Goal: Transaction & Acquisition: Purchase product/service

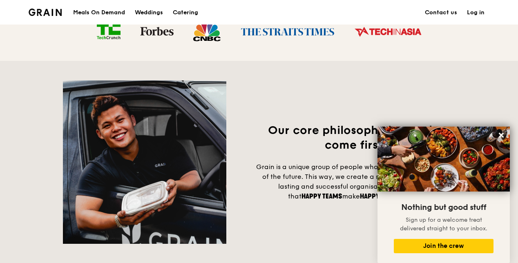
scroll to position [553, 0]
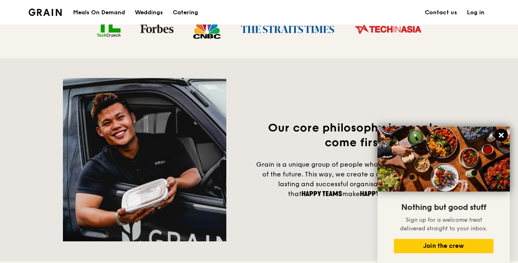
click at [501, 137] on icon at bounding box center [501, 135] width 7 height 7
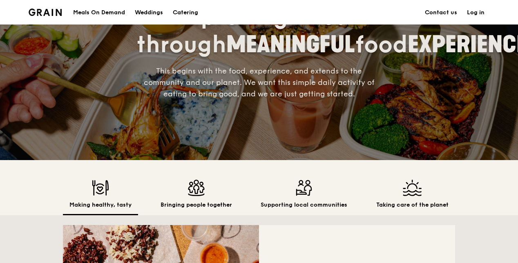
scroll to position [0, 0]
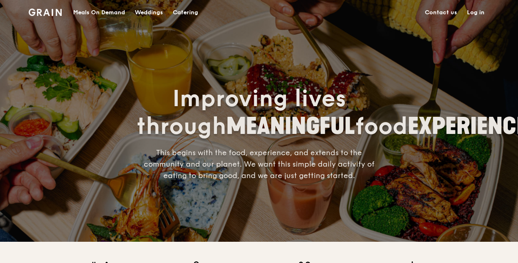
click at [119, 10] on div "Meals On Demand" at bounding box center [99, 12] width 52 height 25
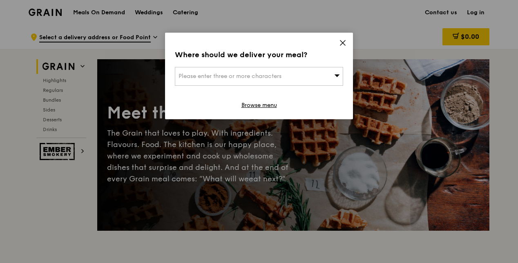
click at [337, 76] on icon at bounding box center [337, 75] width 5 height 2
type input "I"
type input "Interlace"
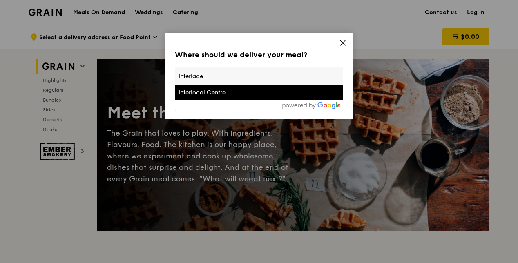
drag, startPoint x: 217, startPoint y: 80, endPoint x: 159, endPoint y: 70, distance: 58.1
click at [159, 70] on div "Where should we deliver your meal? Please enter three or more characters Interl…" at bounding box center [259, 131] width 518 height 263
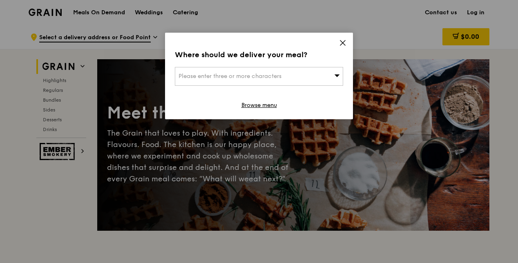
click at [252, 74] on span "Please enter three or more characters" at bounding box center [230, 76] width 103 height 7
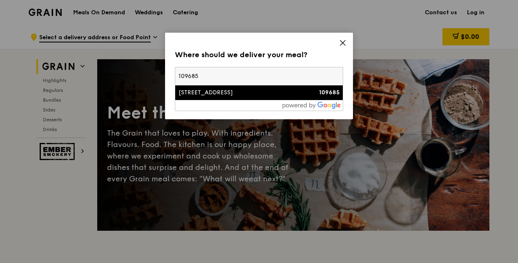
type input "109685"
click at [207, 92] on div "[STREET_ADDRESS]" at bounding box center [239, 93] width 121 height 8
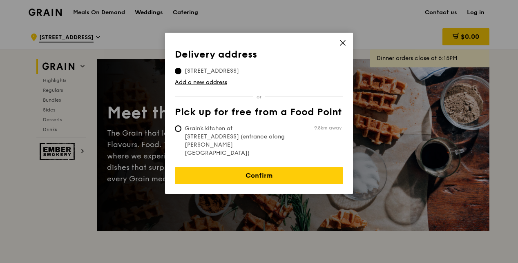
click at [250, 128] on span "Grain's kitchen at [STREET_ADDRESS] (entrance along [PERSON_NAME][GEOGRAPHIC_DA…" at bounding box center [236, 141] width 122 height 33
click at [182, 128] on input "Grain's kitchen at [STREET_ADDRESS] (entrance along [PERSON_NAME][GEOGRAPHIC_DA…" at bounding box center [178, 129] width 7 height 7
radio input "true"
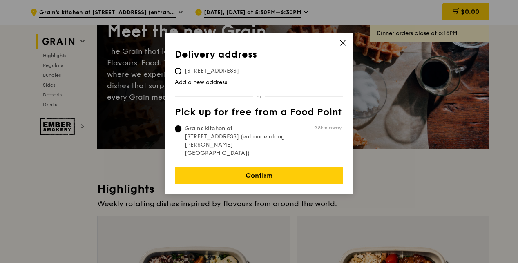
scroll to position [82, 0]
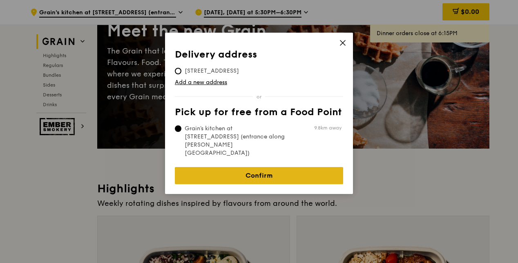
click at [250, 167] on link "Confirm" at bounding box center [259, 175] width 168 height 17
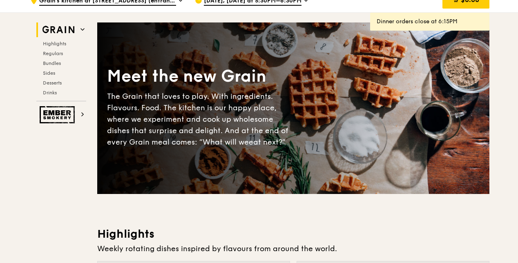
scroll to position [0, 0]
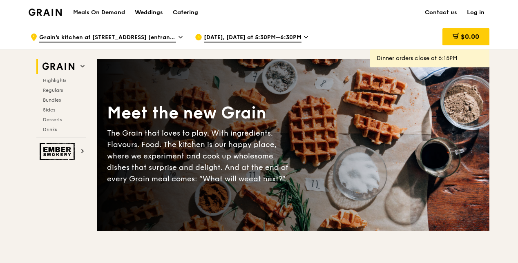
click at [307, 38] on div "[DATE], [DATE] at 5:30PM–6:30PM" at bounding box center [271, 37] width 152 height 25
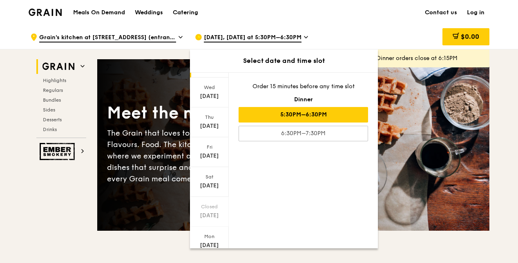
scroll to position [74, 0]
click at [209, 238] on icon at bounding box center [209, 238] width 6 height 6
click at [209, 155] on div "[DATE]" at bounding box center [209, 158] width 36 height 8
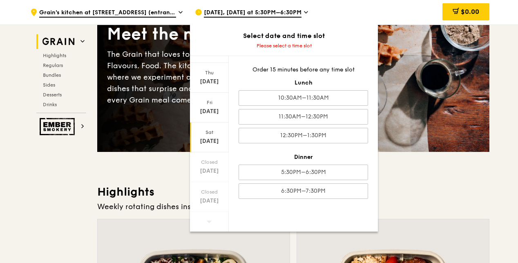
scroll to position [82, 0]
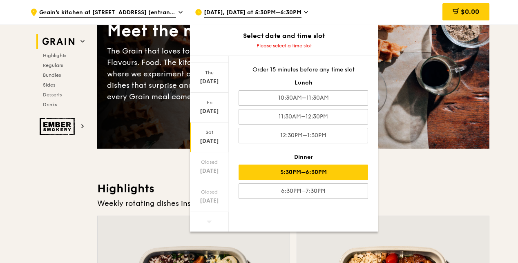
click at [316, 170] on div "5:30PM–6:30PM" at bounding box center [304, 173] width 130 height 16
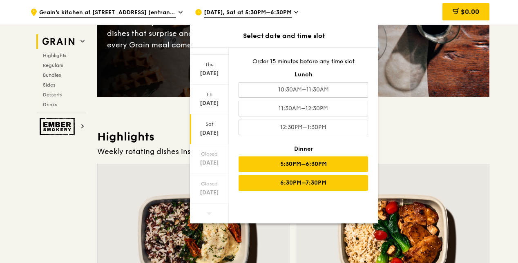
scroll to position [123, 0]
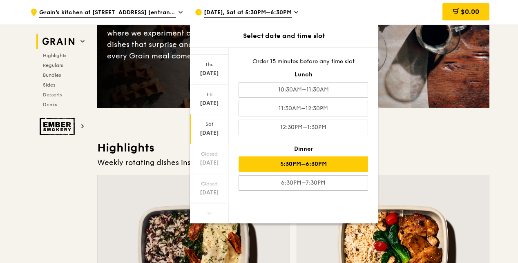
click at [426, 143] on h3 "Highlights" at bounding box center [293, 148] width 392 height 15
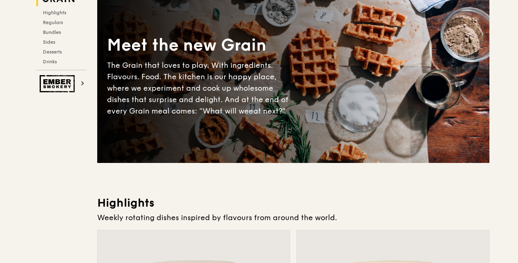
scroll to position [0, 0]
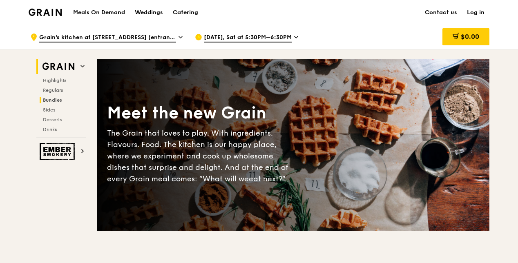
click at [56, 99] on span "Bundles" at bounding box center [52, 100] width 19 height 6
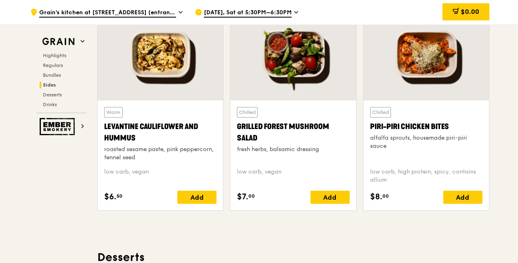
scroll to position [2112, 0]
